Goal: Task Accomplishment & Management: Manage account settings

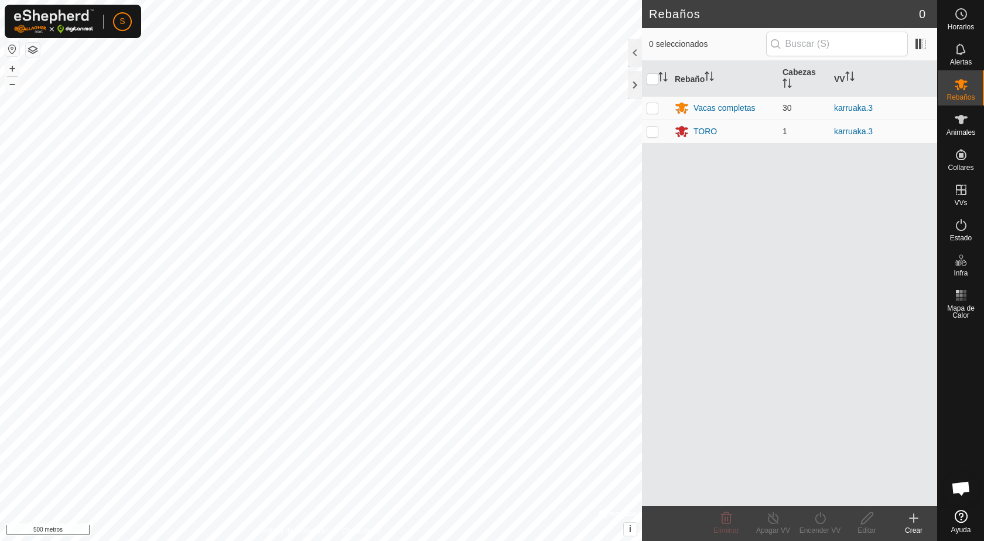
scroll to position [901, 0]
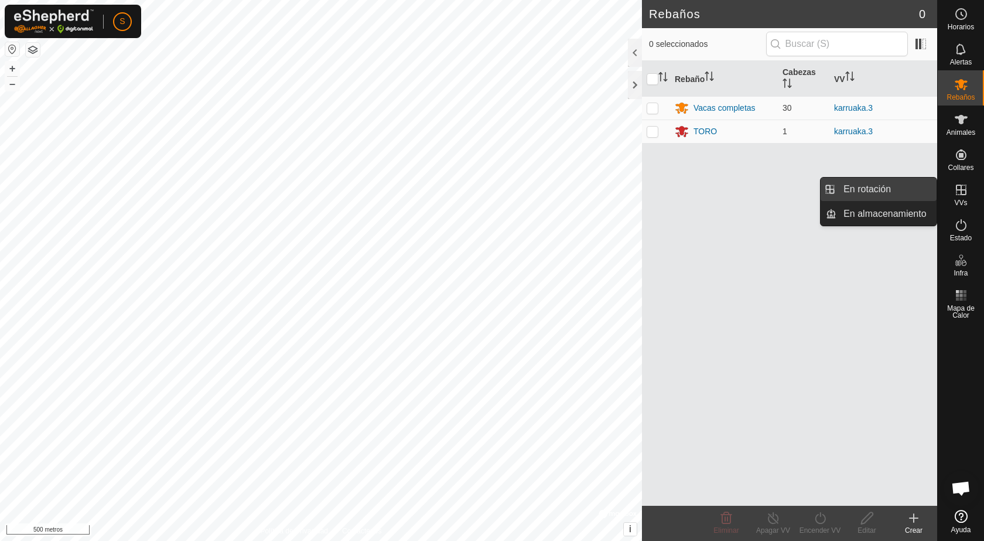
click at [897, 194] on link "En rotación" at bounding box center [886, 188] width 100 height 23
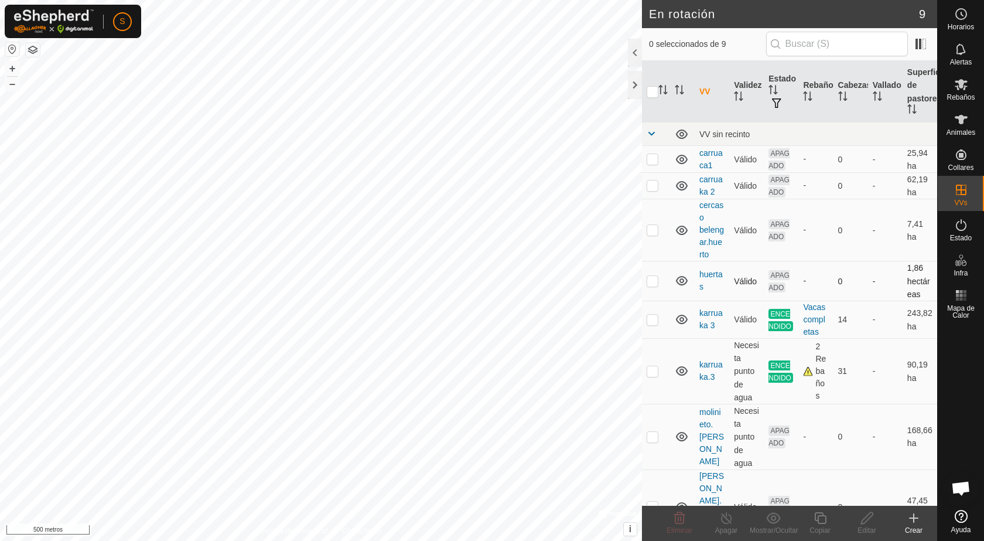
scroll to position [45, 0]
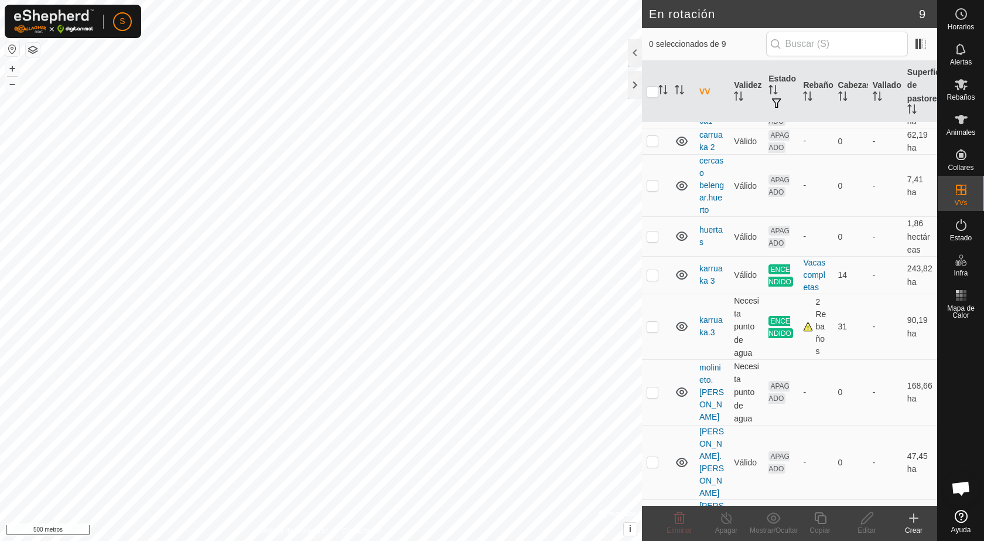
click at [11, 47] on button "button" at bounding box center [12, 49] width 14 height 14
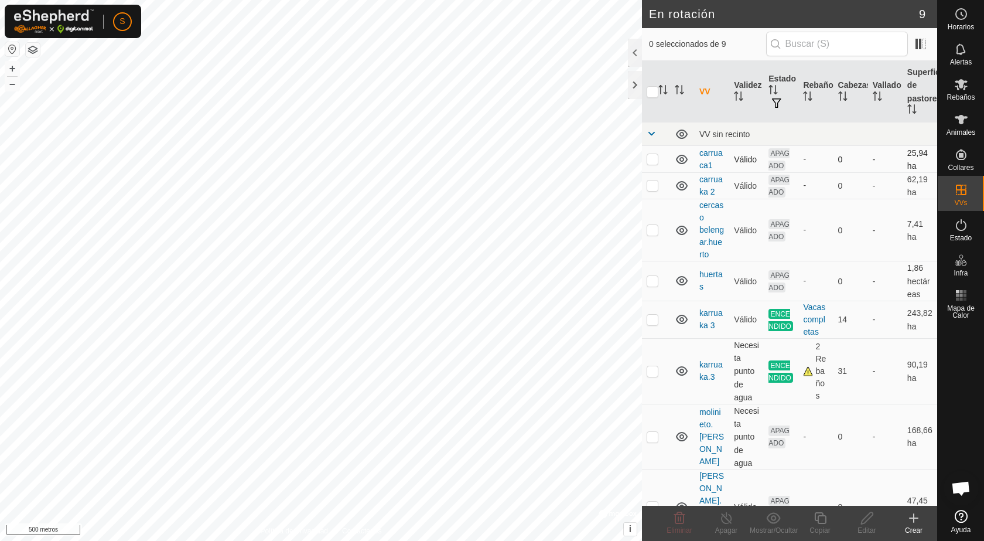
click at [650, 159] on p-checkbox at bounding box center [653, 158] width 12 height 9
click at [649, 158] on p-checkbox at bounding box center [653, 158] width 12 height 9
checkbox input "false"
click at [650, 187] on p-checkbox at bounding box center [653, 184] width 12 height 9
click at [647, 187] on p-checkbox at bounding box center [653, 184] width 12 height 9
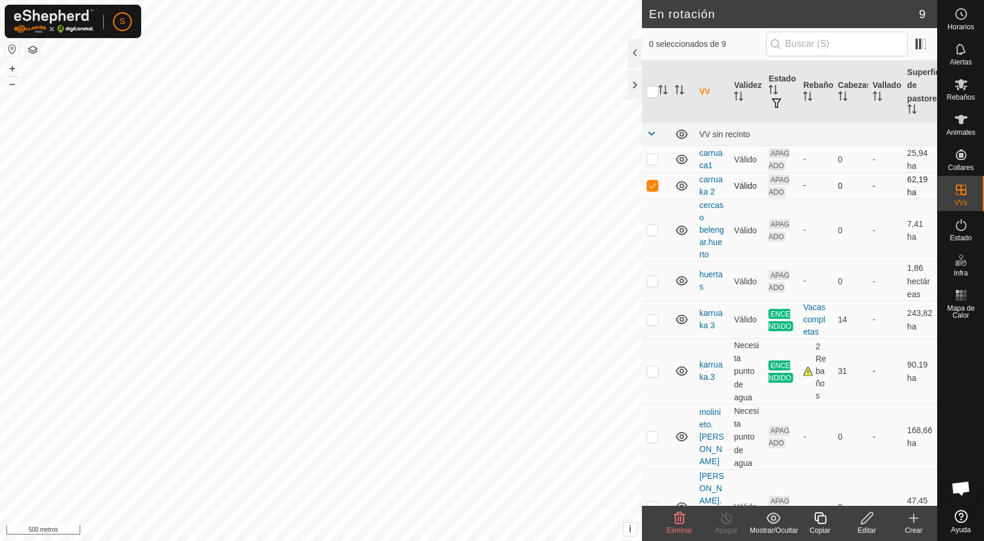
checkbox input "false"
click at [634, 59] on div at bounding box center [635, 53] width 14 height 28
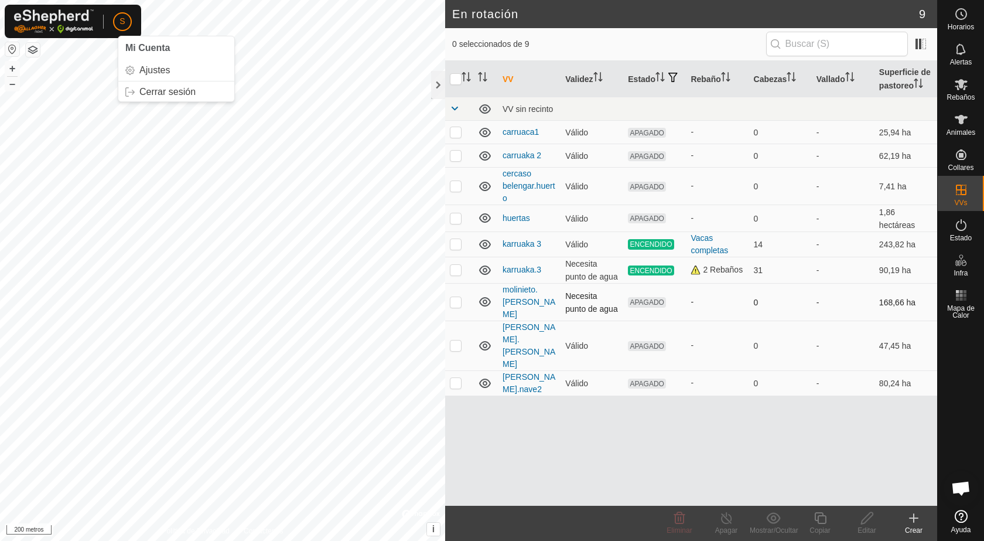
click at [483, 309] on icon at bounding box center [485, 302] width 14 height 14
click at [453, 306] on p-checkbox at bounding box center [456, 301] width 12 height 9
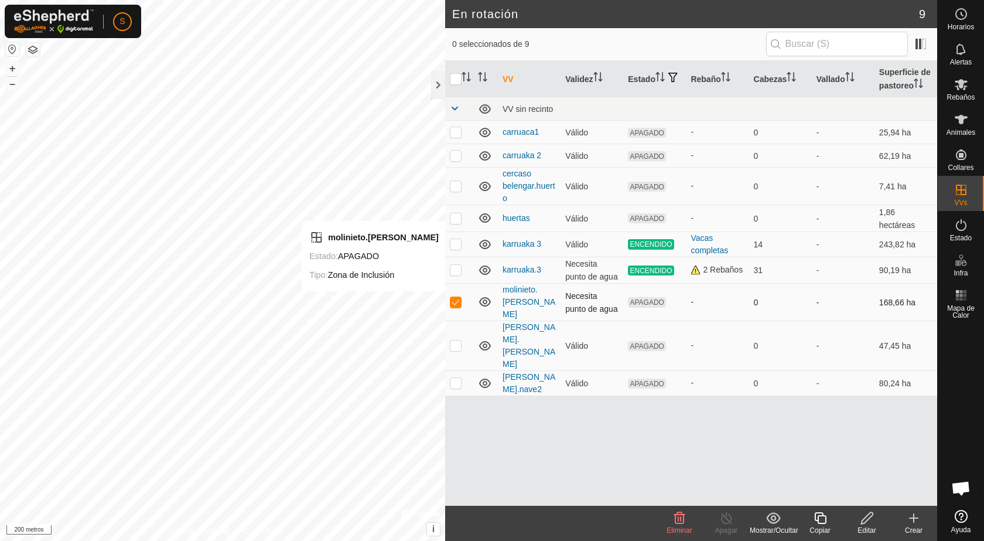
click at [459, 306] on p-checkbox at bounding box center [456, 301] width 12 height 9
checkbox input "false"
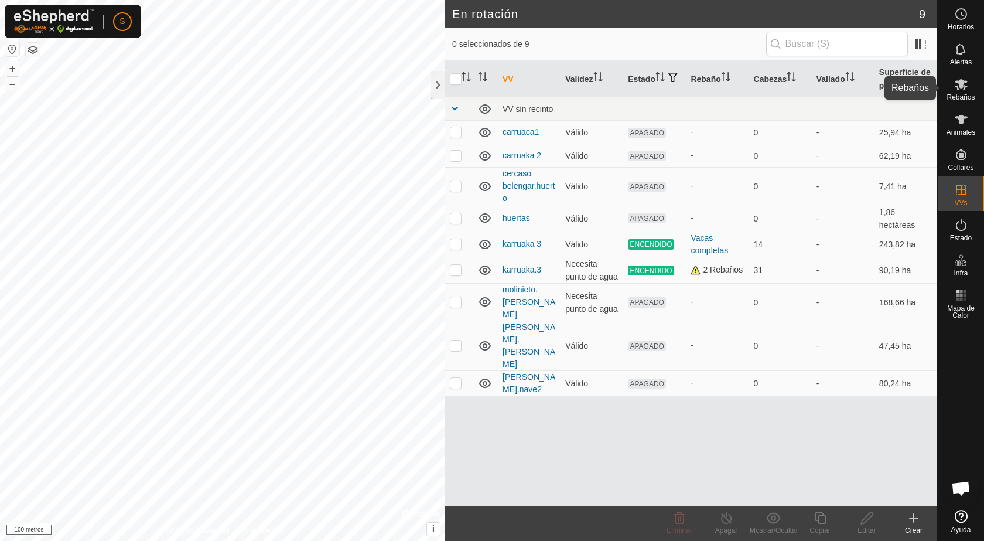
click at [958, 86] on icon at bounding box center [961, 84] width 14 height 14
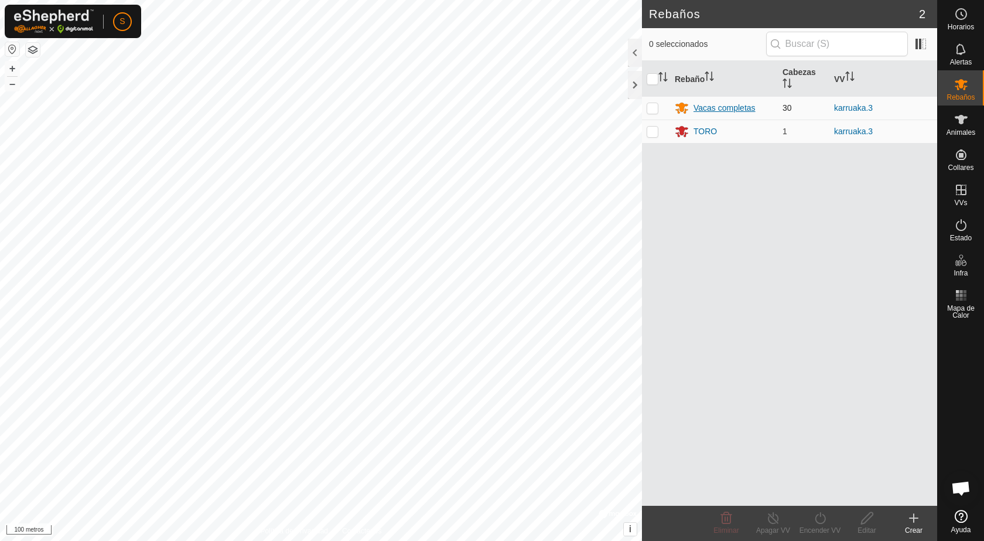
click at [733, 108] on font "Vacas completas" at bounding box center [725, 107] width 62 height 9
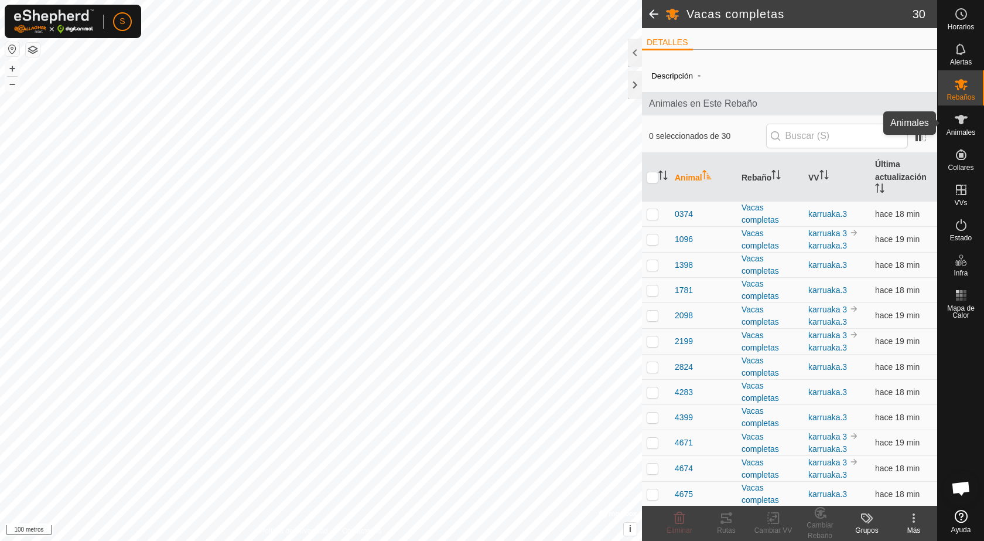
click at [965, 124] on icon at bounding box center [961, 119] width 14 height 14
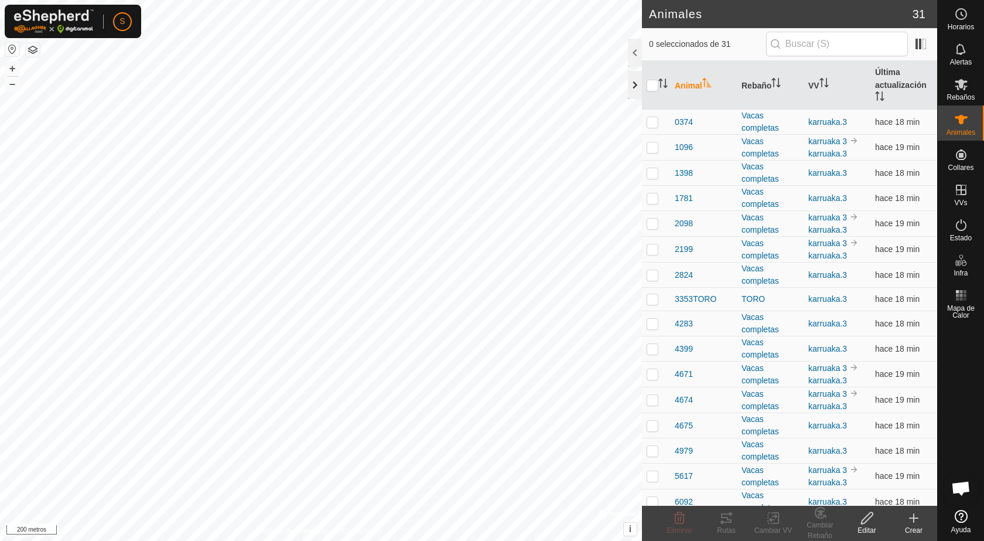
click at [637, 84] on div at bounding box center [635, 85] width 14 height 28
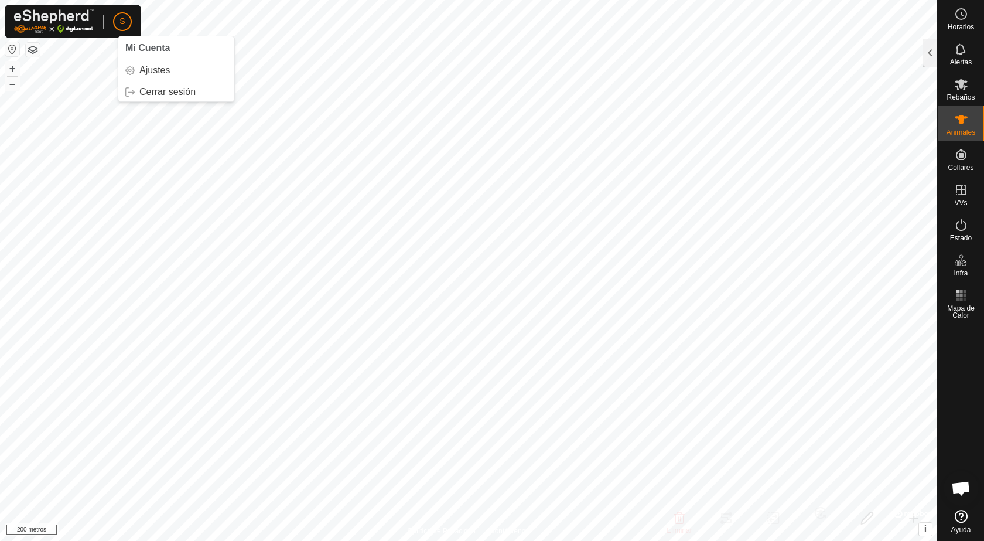
click at [122, 21] on font "S" at bounding box center [121, 20] width 5 height 9
click at [149, 95] on link "Cerrar sesión" at bounding box center [176, 92] width 116 height 19
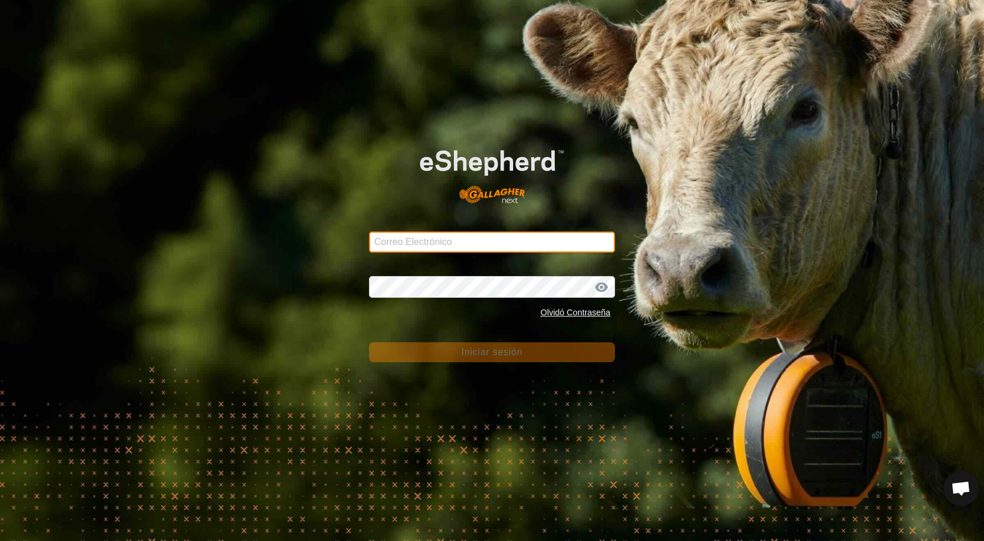
type input "[PERSON_NAME][EMAIL_ADDRESS][DOMAIN_NAME]"
